Goal: Information Seeking & Learning: Learn about a topic

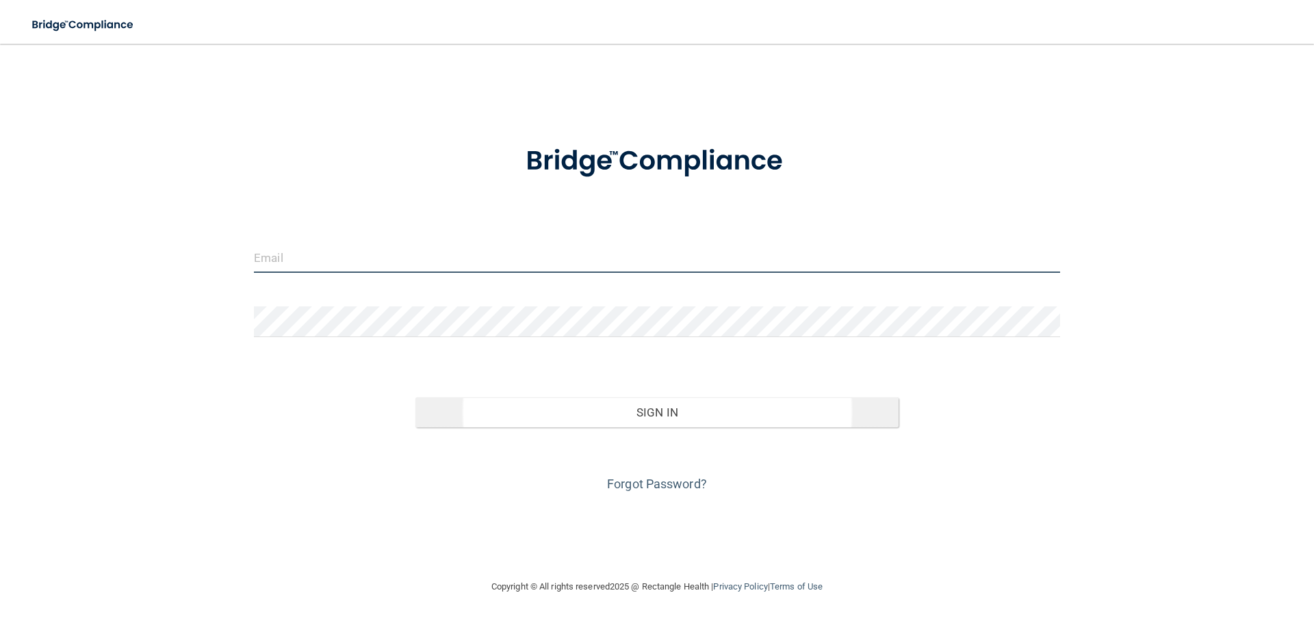
type input "[EMAIL_ADDRESS][DOMAIN_NAME]"
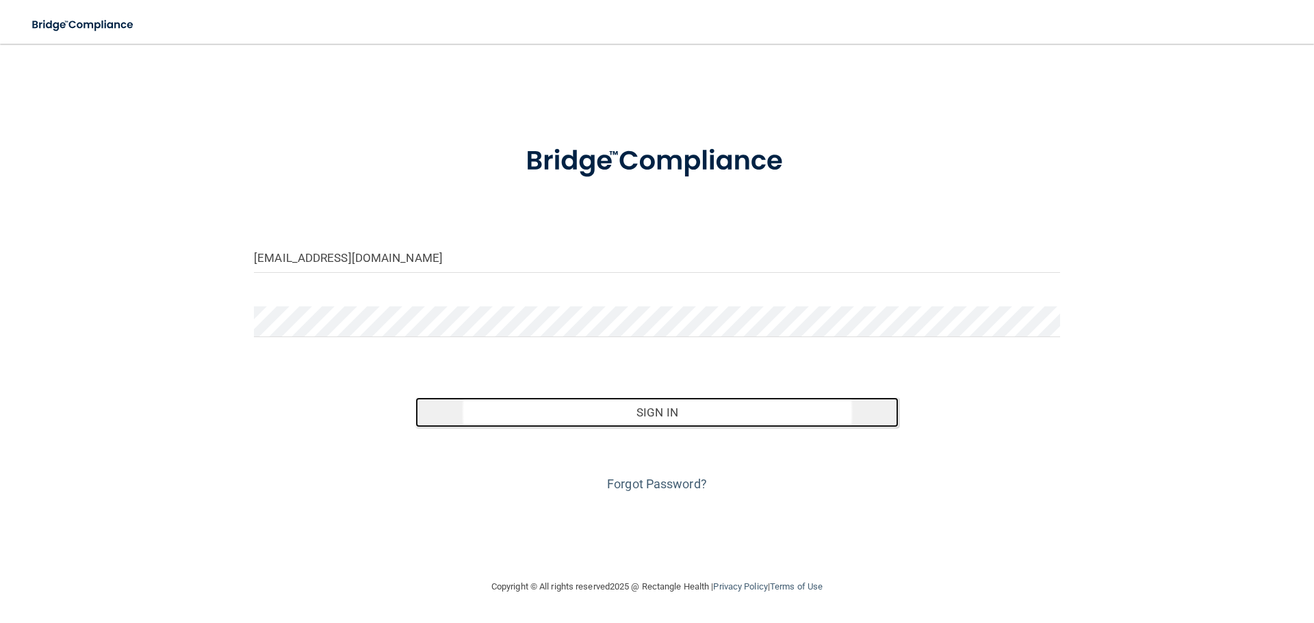
click at [677, 408] on button "Sign In" at bounding box center [657, 412] width 484 height 30
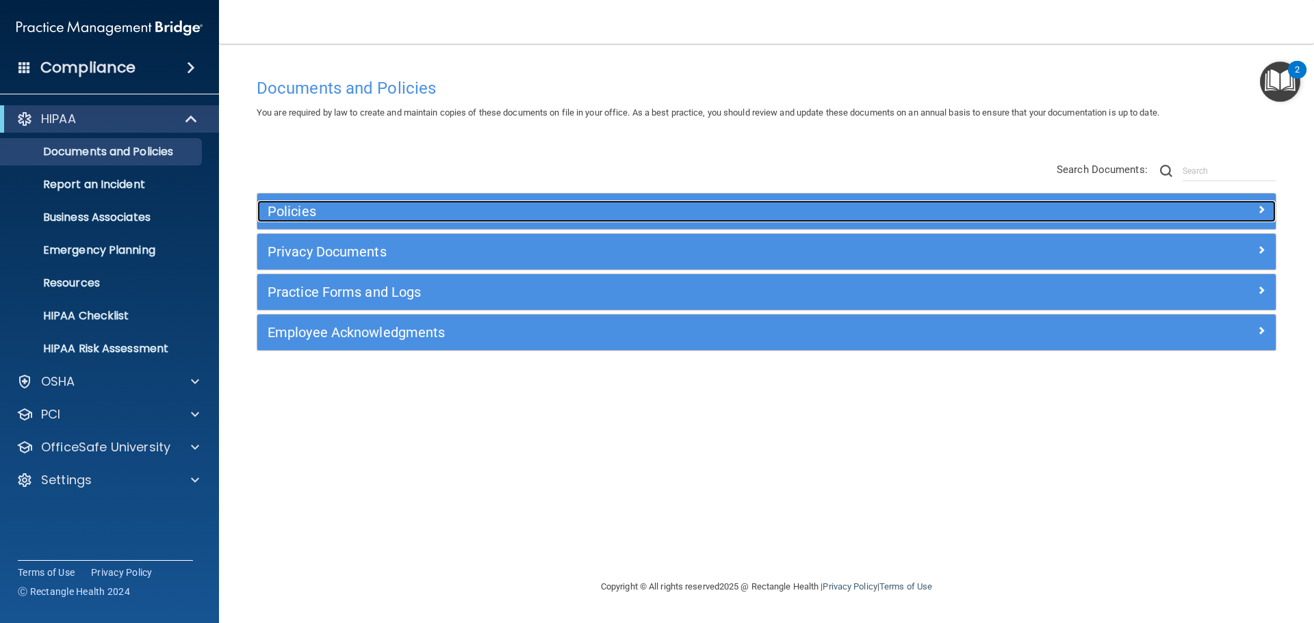
click at [320, 211] on h5 "Policies" at bounding box center [639, 211] width 743 height 15
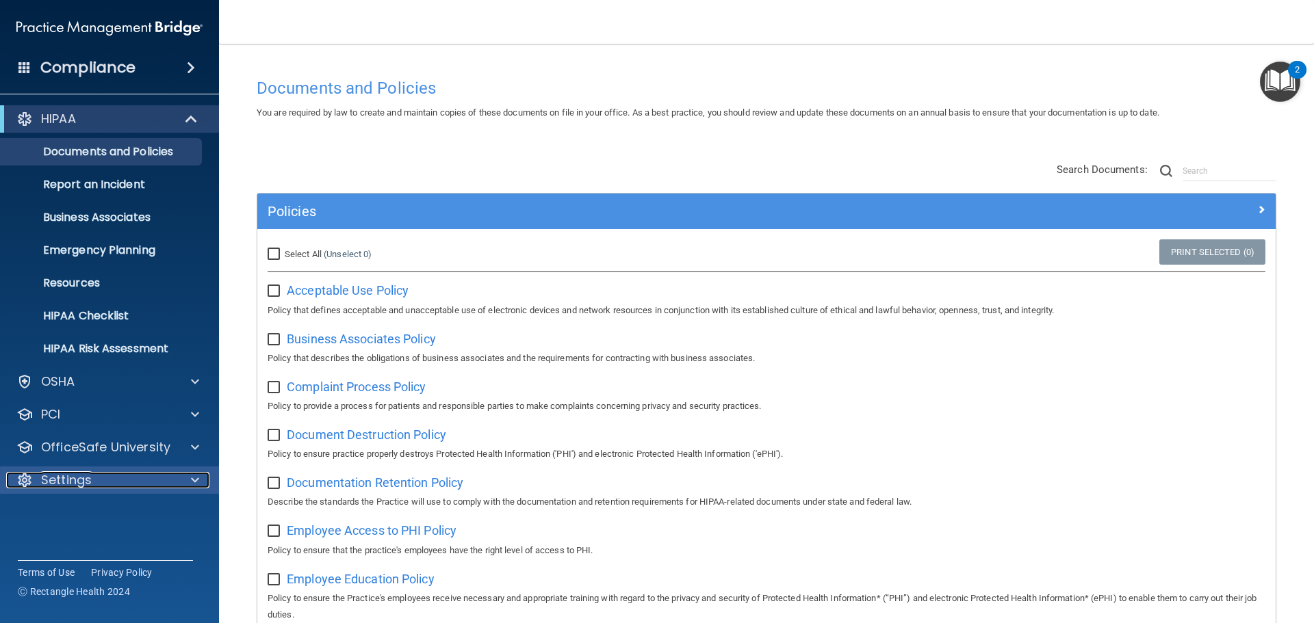
click at [190, 482] on div at bounding box center [193, 480] width 34 height 16
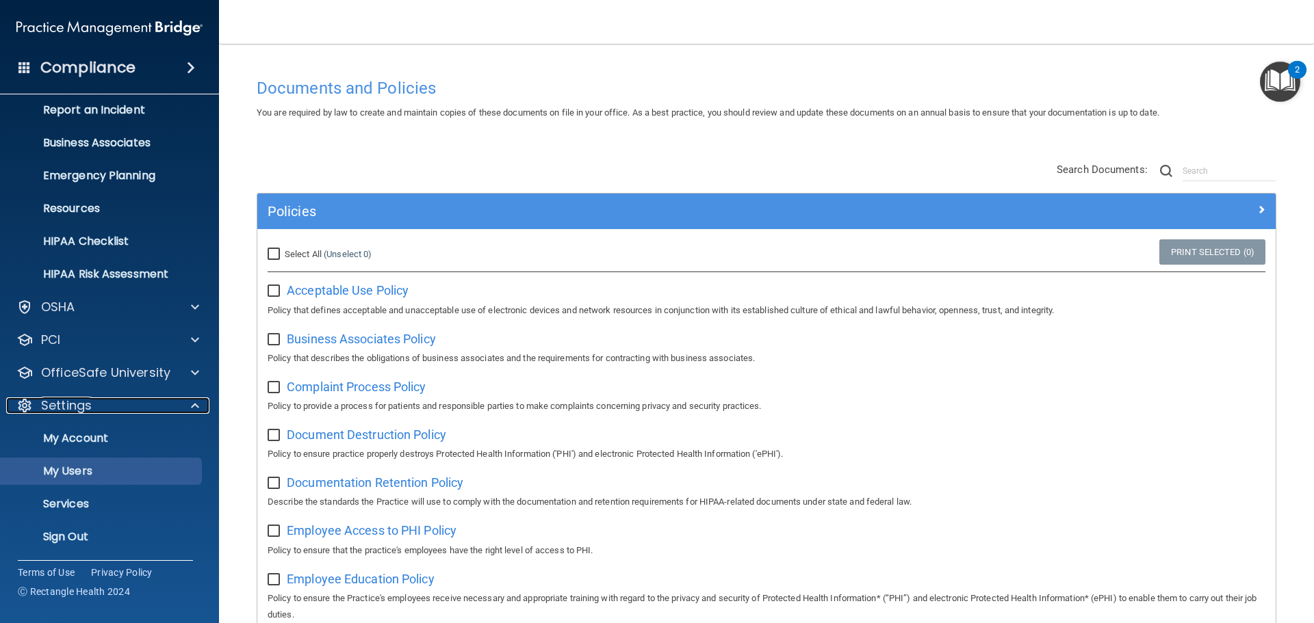
scroll to position [76, 0]
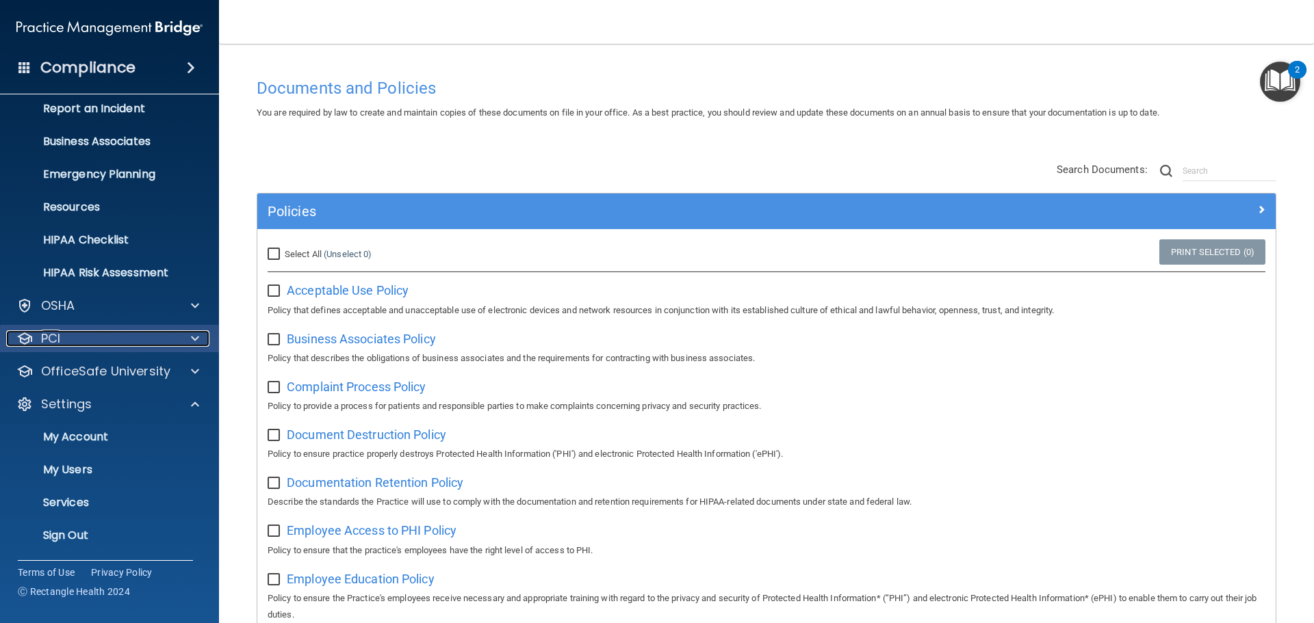
click at [192, 338] on span at bounding box center [195, 338] width 8 height 16
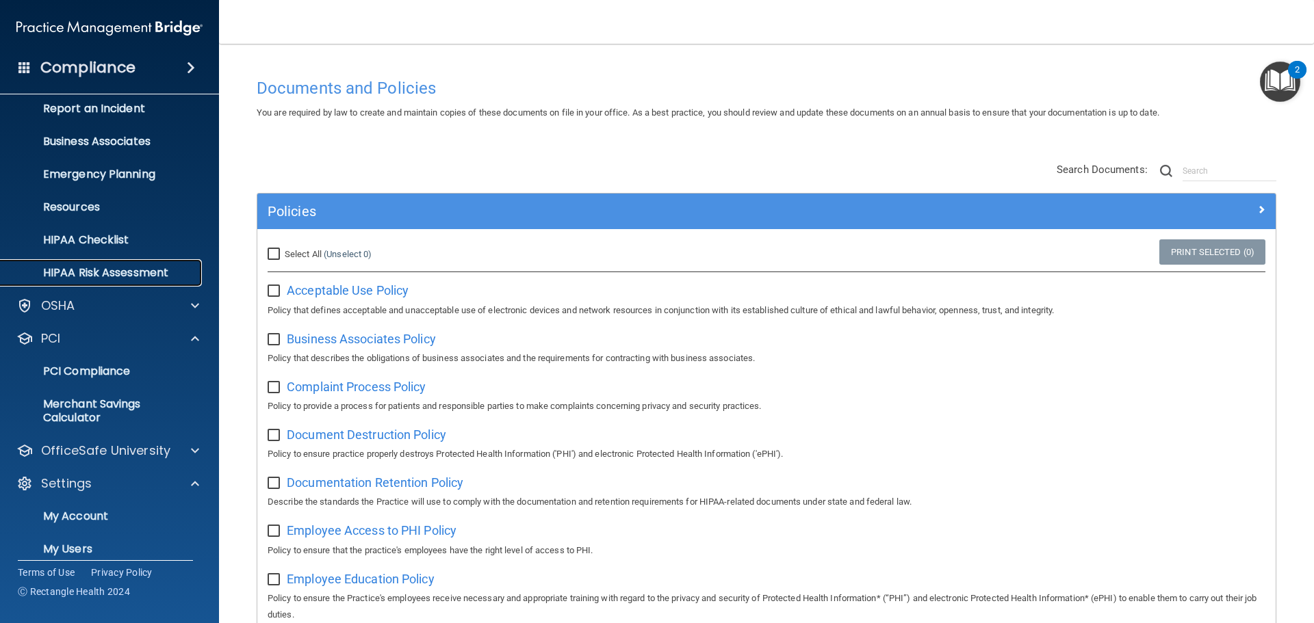
click at [149, 269] on p "HIPAA Risk Assessment" at bounding box center [102, 273] width 187 height 14
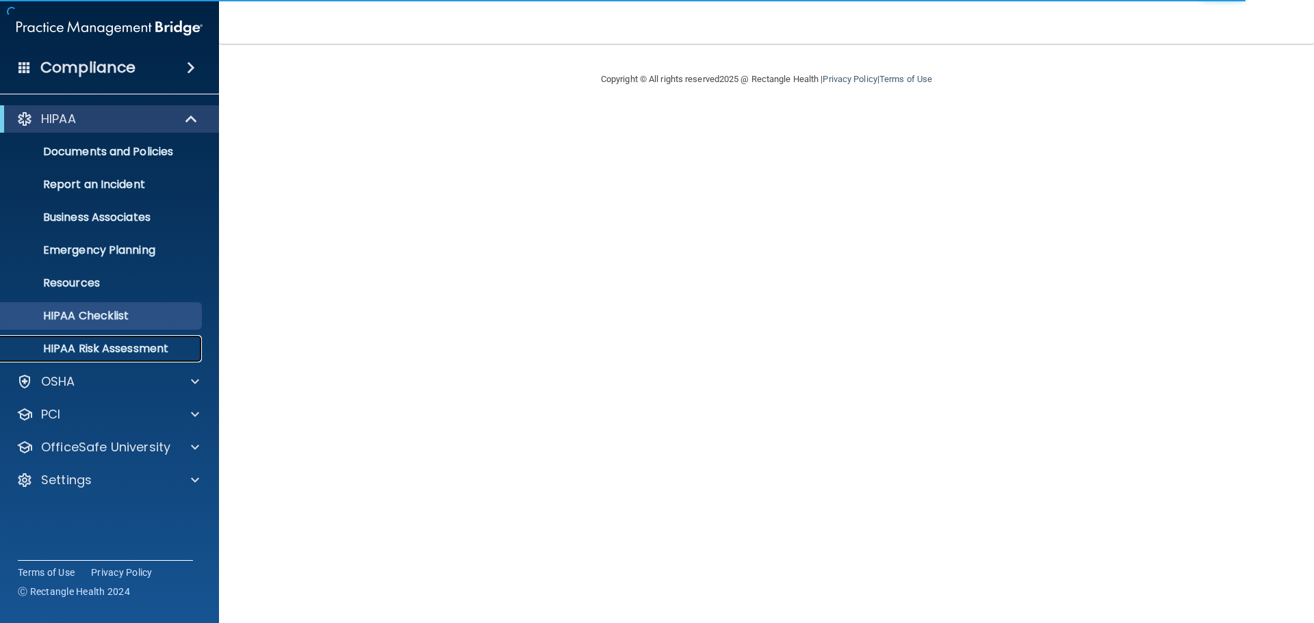
click at [104, 354] on p "HIPAA Risk Assessment" at bounding box center [102, 349] width 187 height 14
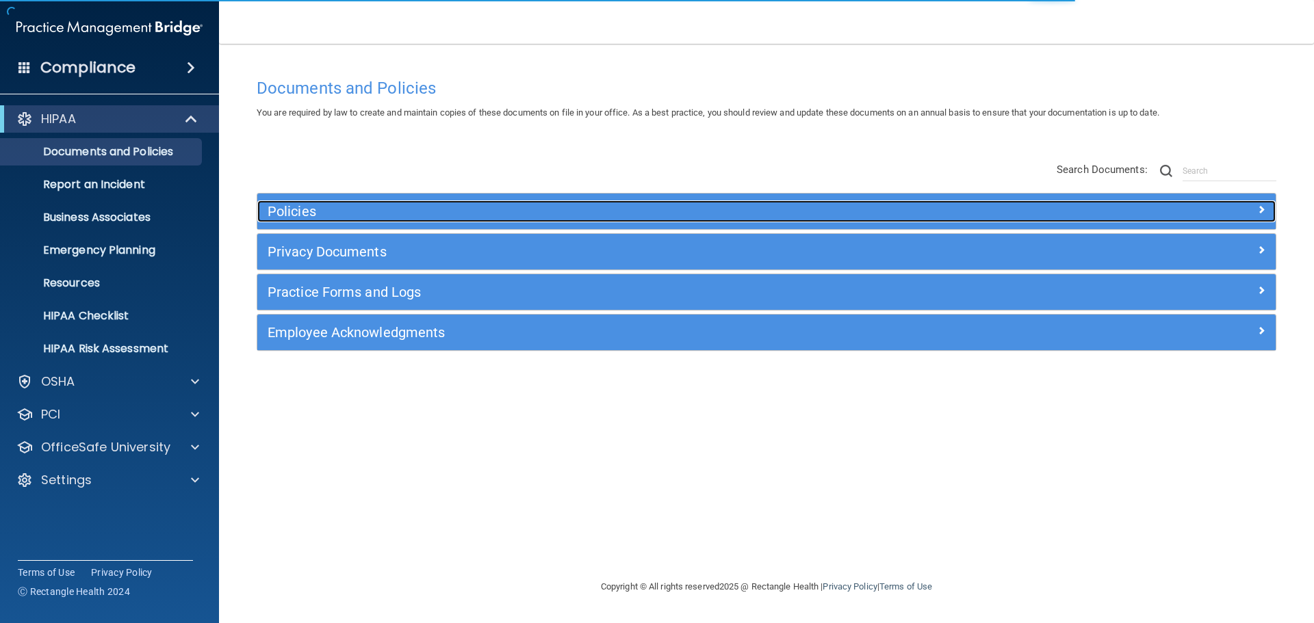
click at [325, 204] on h5 "Policies" at bounding box center [639, 211] width 743 height 15
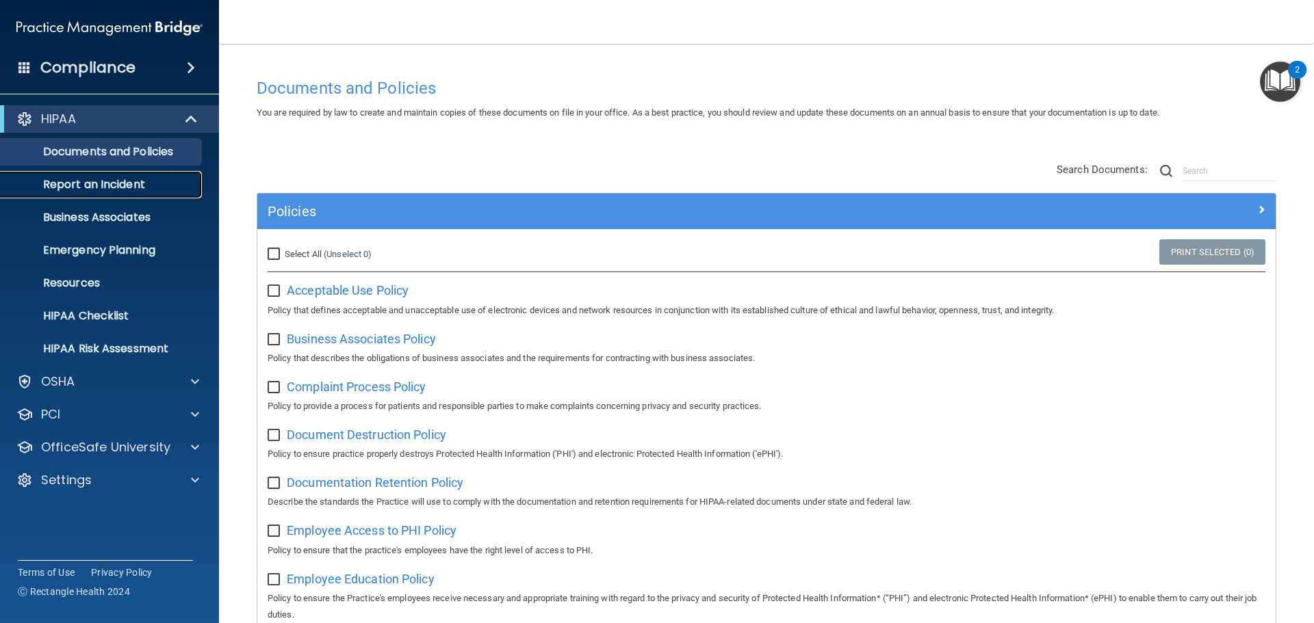
click at [68, 181] on p "Report an Incident" at bounding box center [102, 185] width 187 height 14
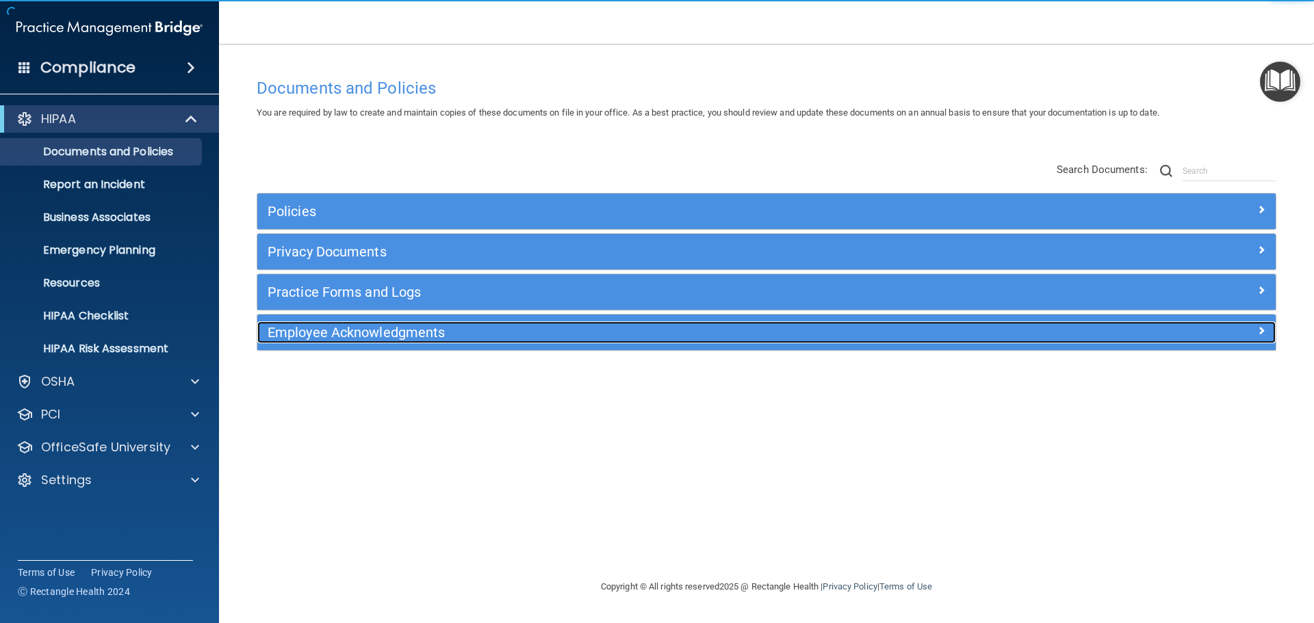
click at [507, 335] on h5 "Employee Acknowledgments" at bounding box center [639, 332] width 743 height 15
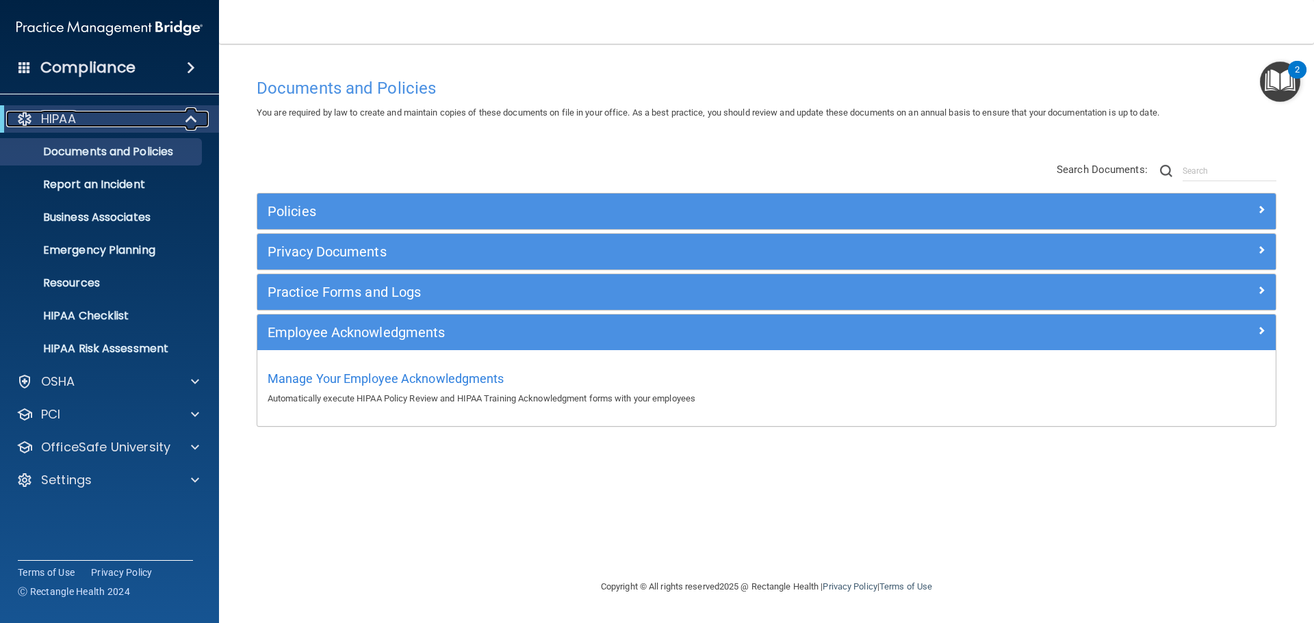
click at [193, 117] on span at bounding box center [193, 119] width 12 height 16
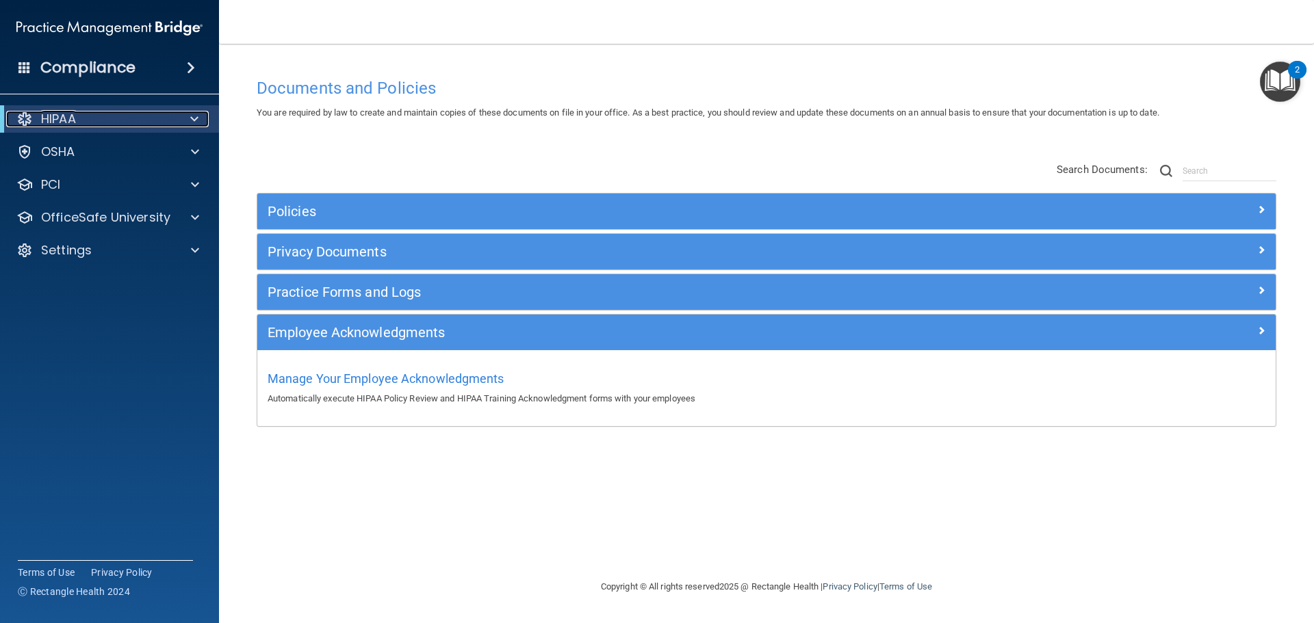
click at [193, 117] on span at bounding box center [194, 119] width 8 height 16
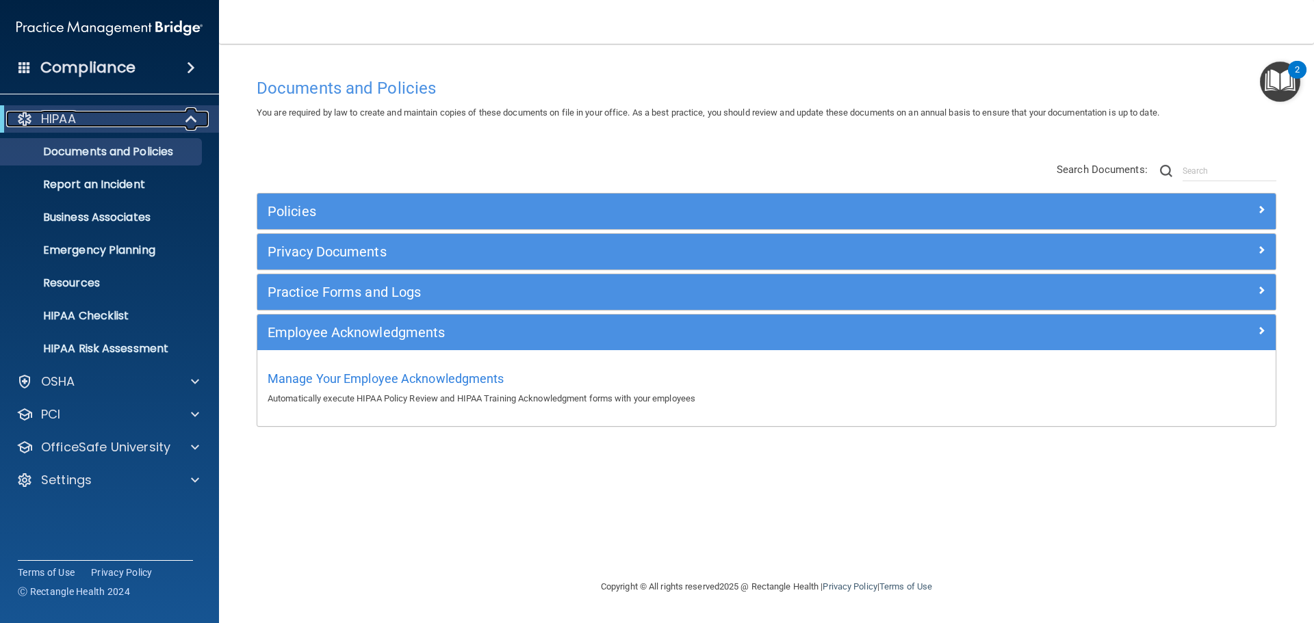
click at [193, 117] on span at bounding box center [193, 119] width 12 height 16
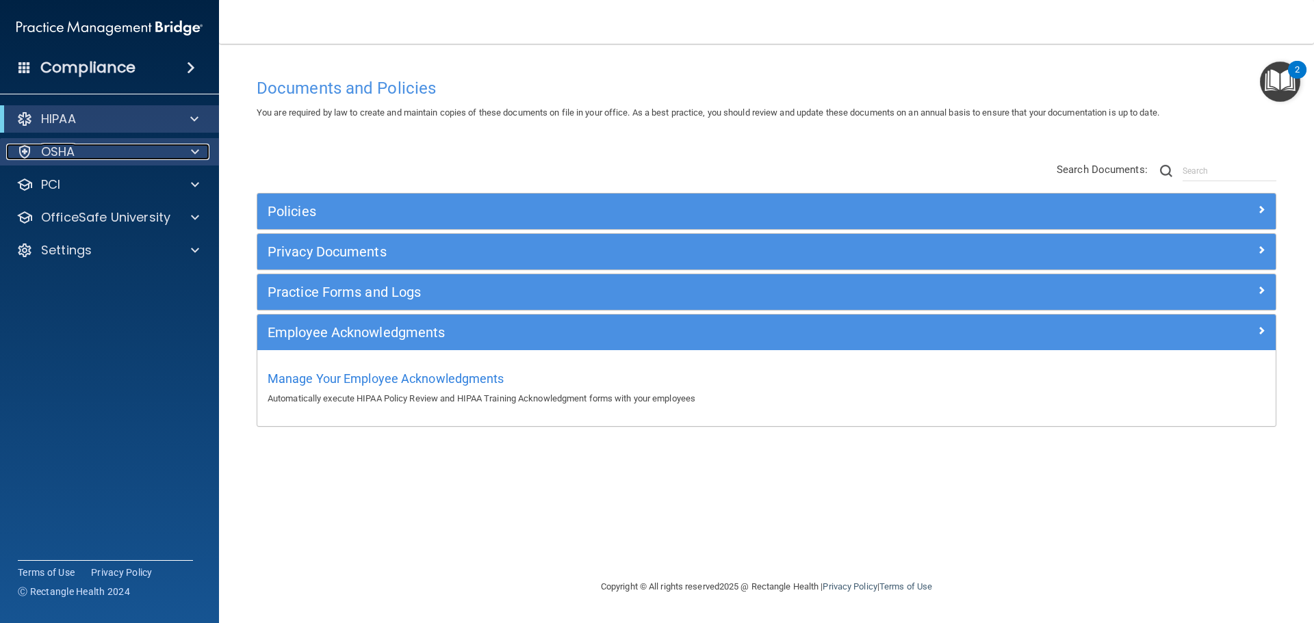
click at [192, 153] on span at bounding box center [195, 152] width 8 height 16
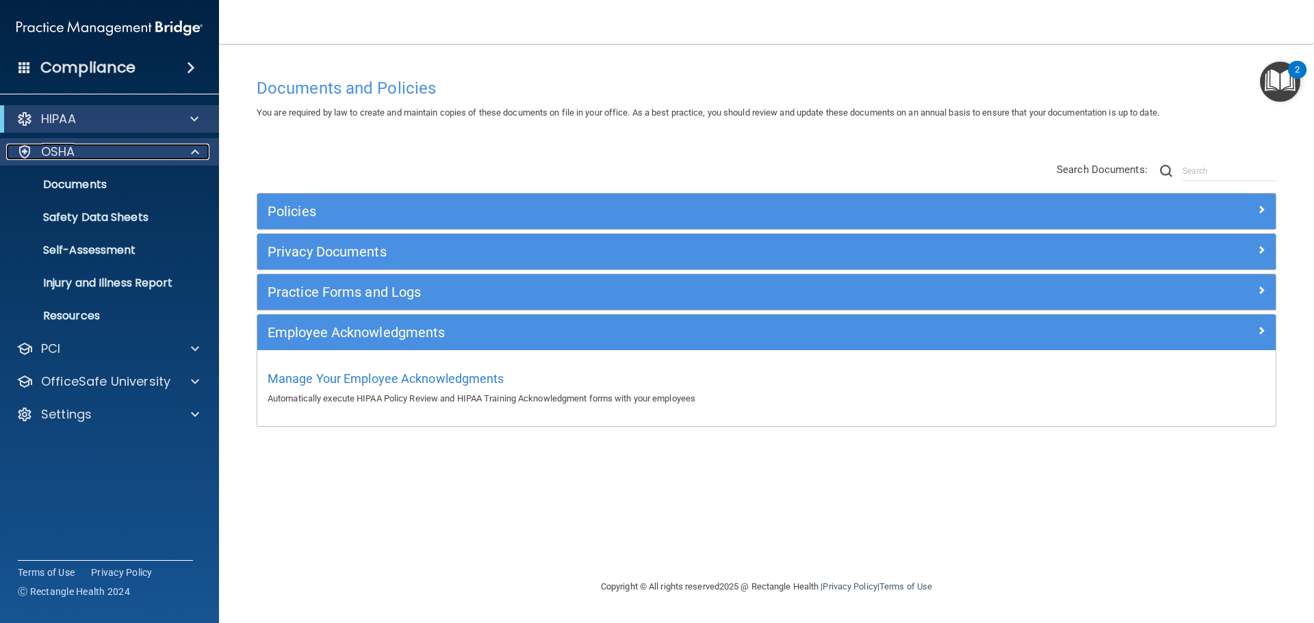
click at [190, 153] on div at bounding box center [193, 152] width 34 height 16
